Goal: Information Seeking & Learning: Learn about a topic

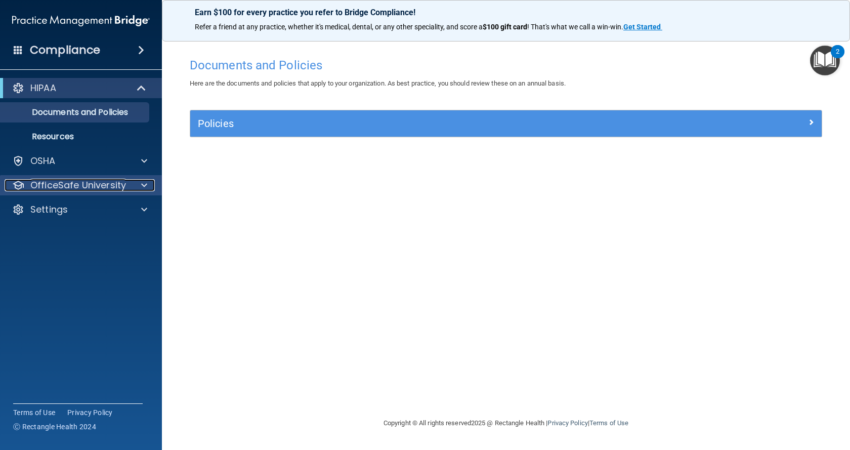
click at [80, 182] on p "OfficeSafe University" at bounding box center [78, 185] width 96 height 12
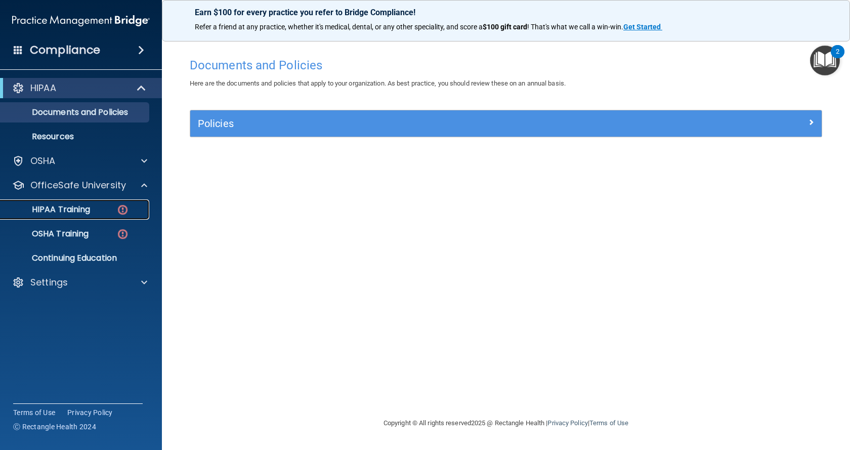
click at [90, 206] on p "HIPAA Training" at bounding box center [48, 209] width 83 height 10
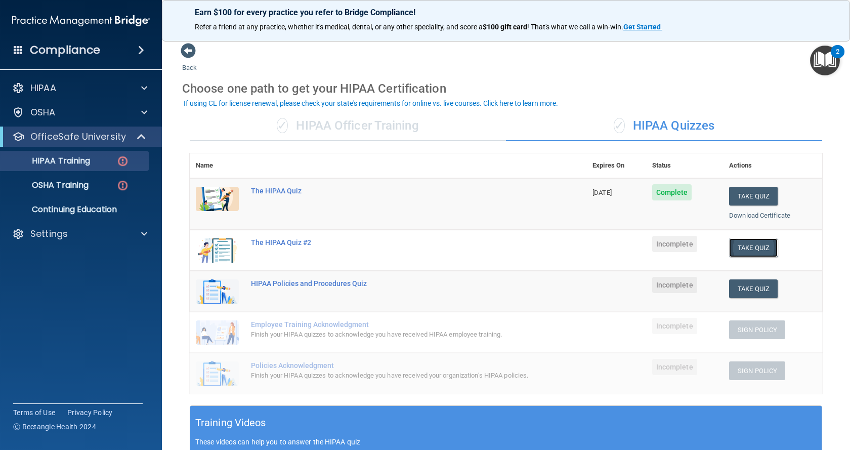
click at [732, 250] on button "Take Quiz" at bounding box center [753, 247] width 49 height 19
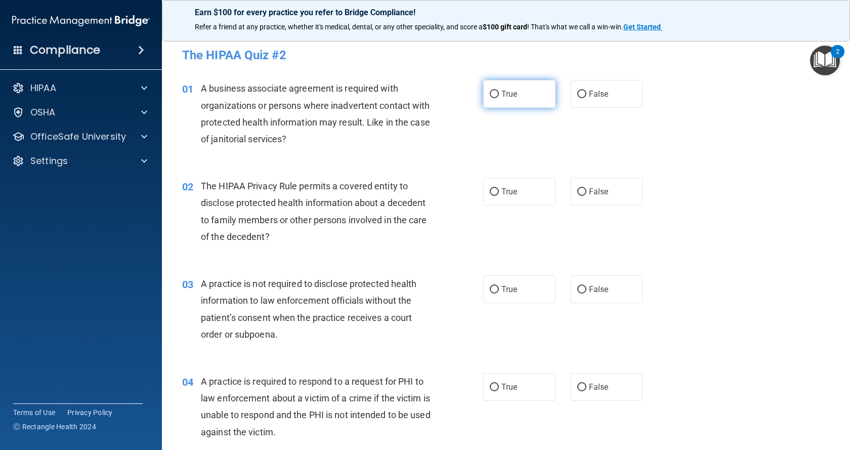
click at [493, 91] on input "True" at bounding box center [494, 95] width 9 height 8
radio input "true"
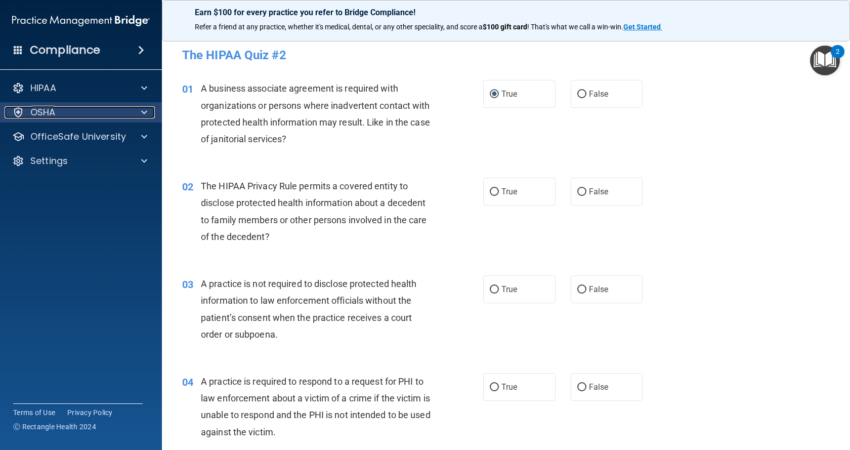
click at [49, 114] on p "OSHA" at bounding box center [42, 112] width 25 height 12
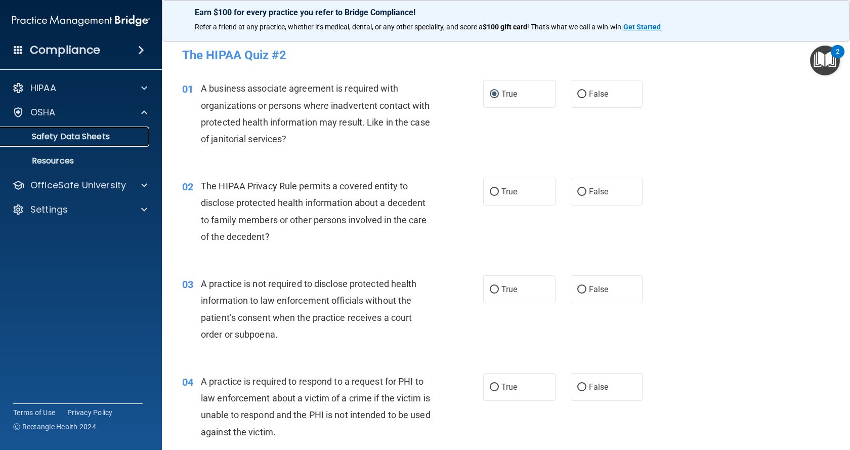
click at [69, 134] on p "Safety Data Sheets" at bounding box center [76, 136] width 138 height 10
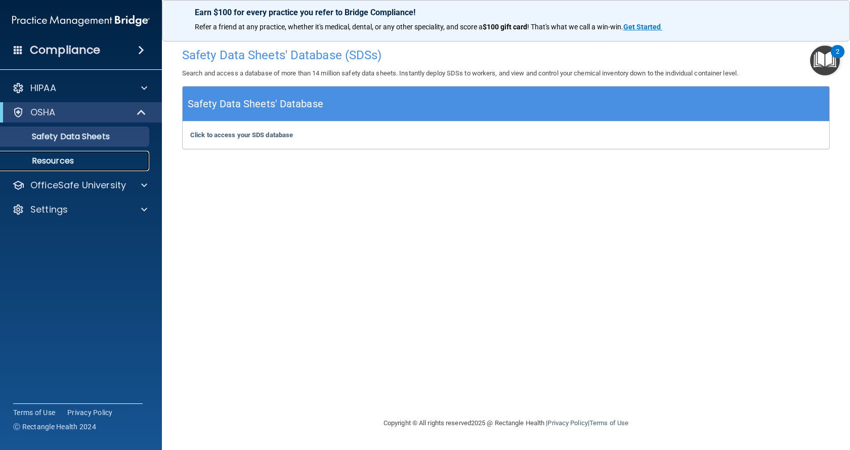
click at [58, 156] on p "Resources" at bounding box center [76, 161] width 138 height 10
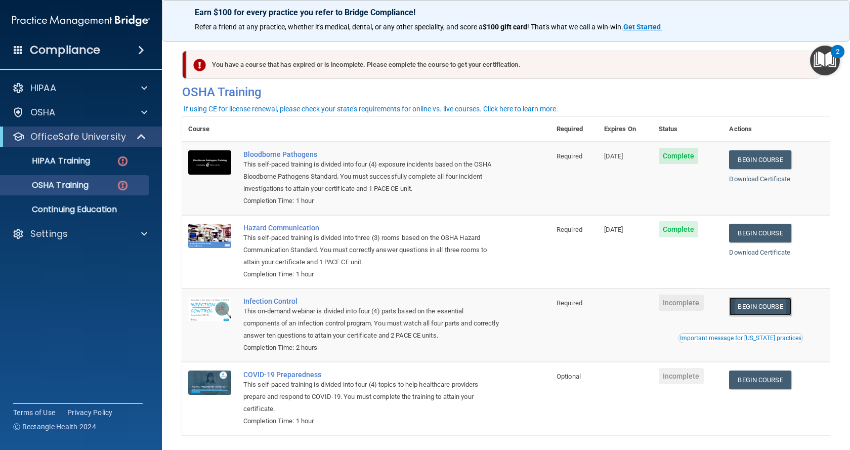
click at [742, 310] on link "Begin Course" at bounding box center [760, 306] width 62 height 19
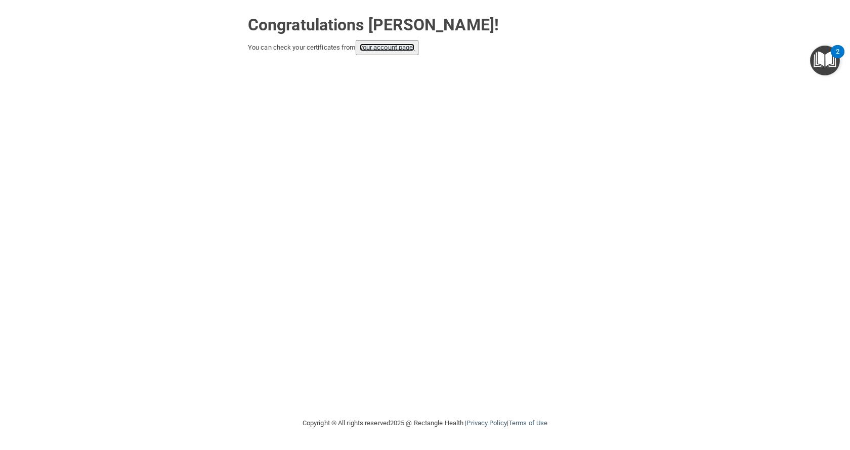
click at [407, 47] on link "your account page!" at bounding box center [387, 47] width 55 height 8
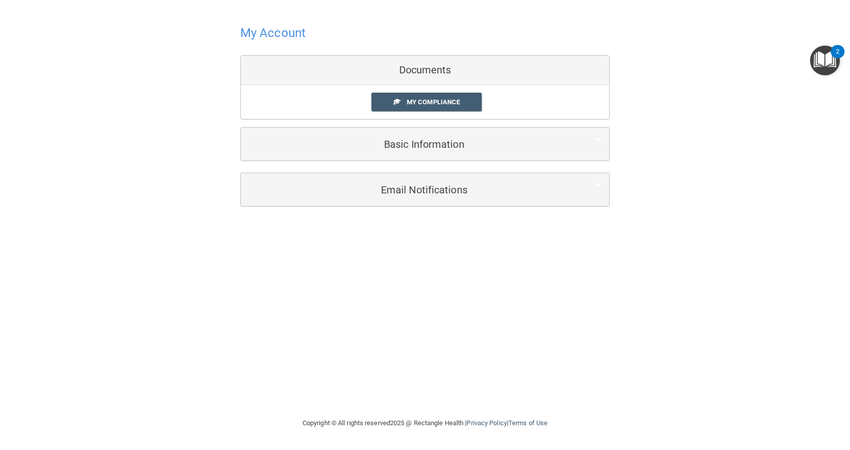
click at [419, 67] on div "Documents" at bounding box center [425, 70] width 368 height 29
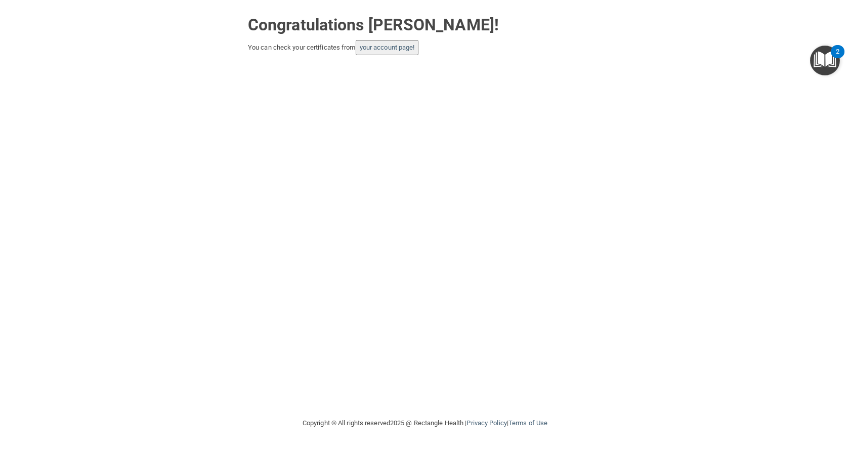
click at [375, 43] on button "your account page!" at bounding box center [387, 47] width 63 height 15
click at [820, 58] on img "Open Resource Center, 2 new notifications" at bounding box center [825, 61] width 30 height 30
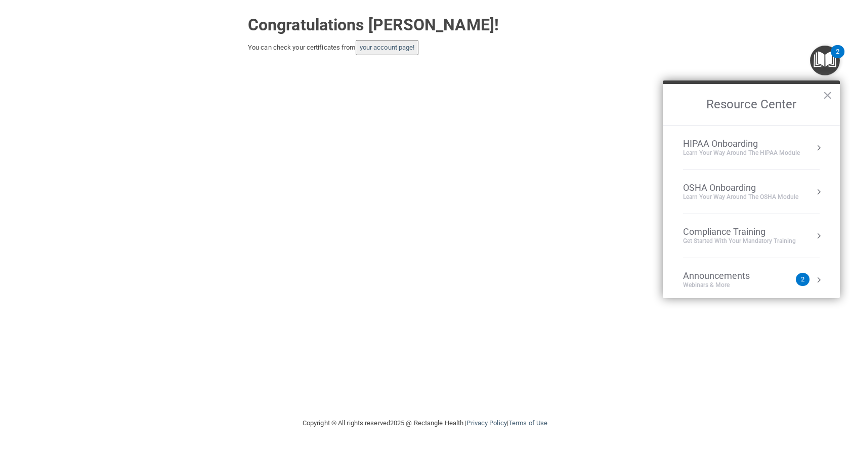
click at [707, 200] on div "Learn your way around the OSHA module" at bounding box center [740, 197] width 115 height 9
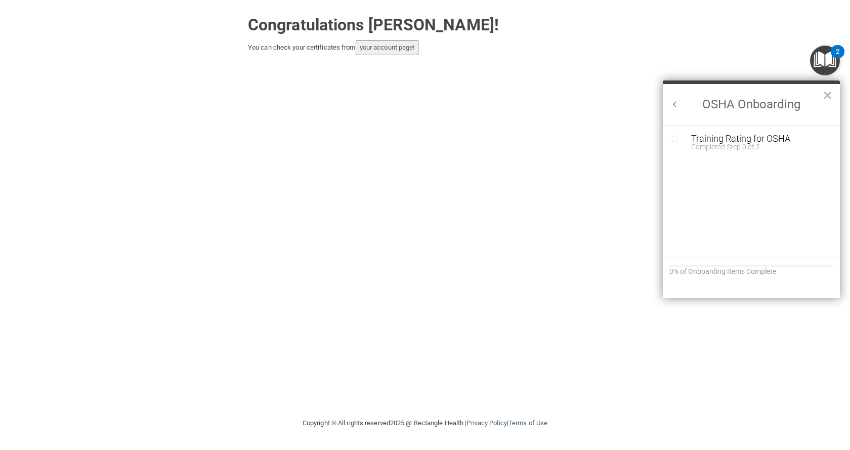
click at [672, 100] on button "Back to Resource Center Home" at bounding box center [675, 104] width 10 height 10
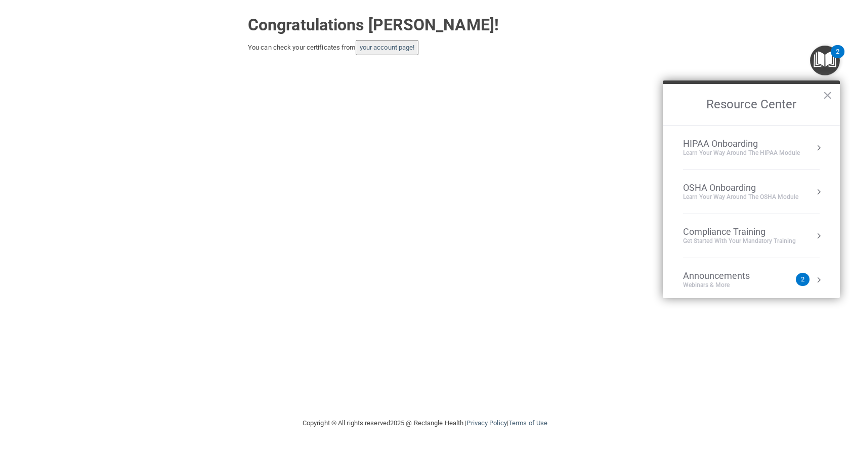
click at [698, 233] on div "Compliance Training" at bounding box center [739, 231] width 113 height 11
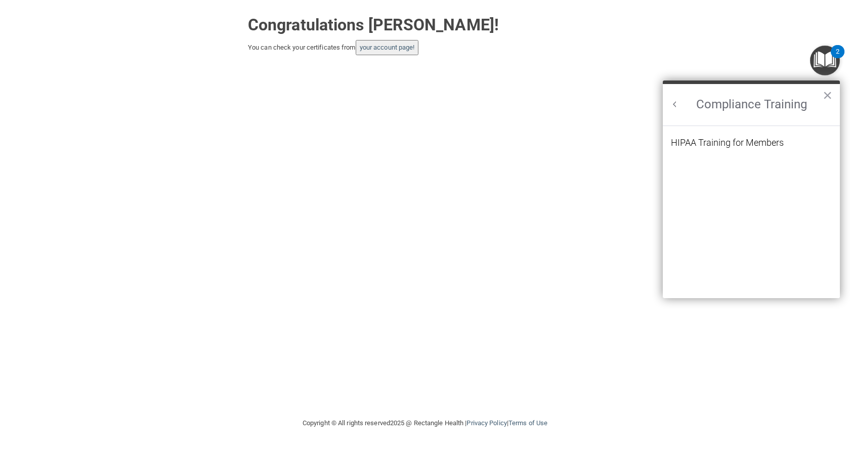
click at [671, 104] on button "Back to Resource Center Home" at bounding box center [675, 104] width 10 height 10
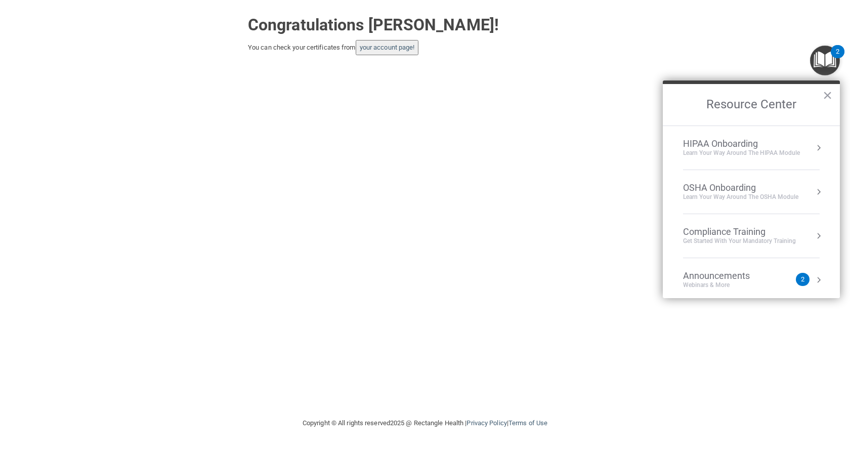
click at [699, 278] on div "Announcements" at bounding box center [726, 275] width 87 height 11
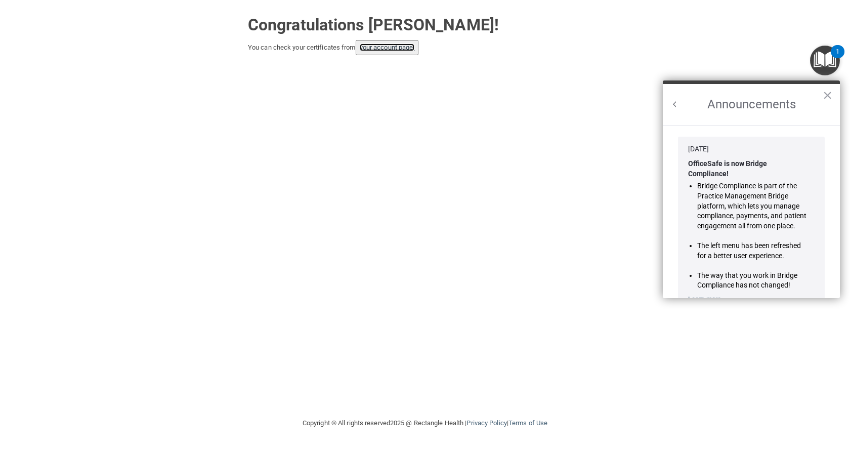
click at [388, 49] on link "your account page!" at bounding box center [387, 47] width 55 height 8
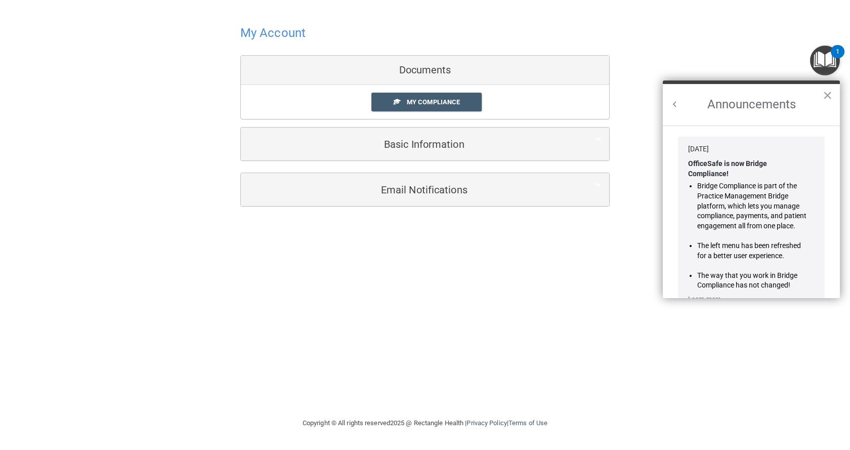
click at [409, 73] on div "Documents" at bounding box center [425, 70] width 368 height 29
click at [420, 101] on span "My Compliance" at bounding box center [433, 102] width 53 height 8
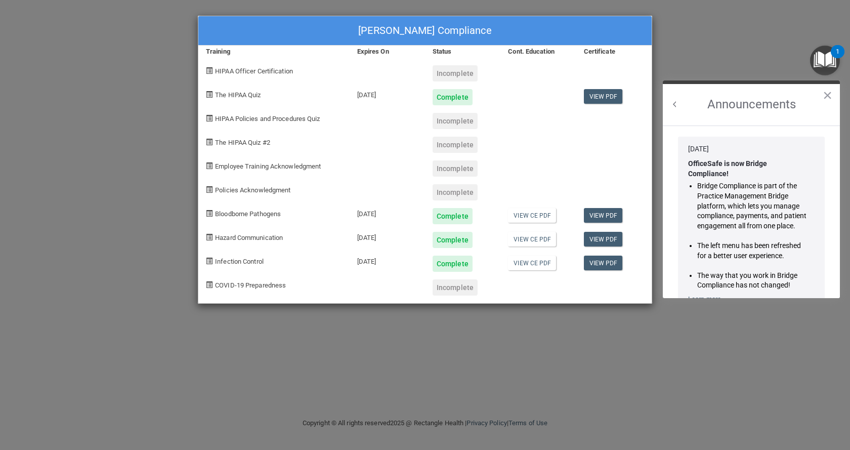
click at [449, 75] on div "Incomplete" at bounding box center [454, 73] width 45 height 16
click at [465, 73] on div "Incomplete" at bounding box center [454, 73] width 45 height 16
click at [592, 93] on link "View PDF" at bounding box center [603, 96] width 39 height 15
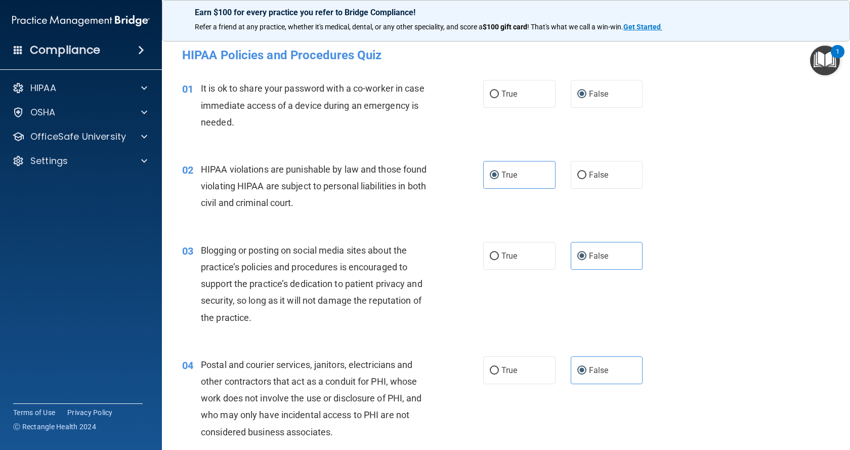
scroll to position [694, 0]
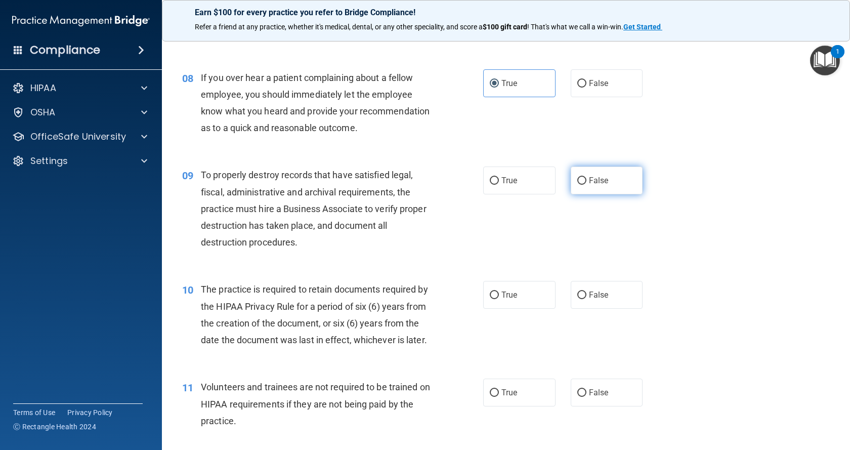
click at [577, 185] on input "False" at bounding box center [581, 181] width 9 height 8
radio input "true"
click at [494, 308] on label "True" at bounding box center [519, 295] width 72 height 28
click at [494, 299] on input "True" at bounding box center [494, 295] width 9 height 8
radio input "true"
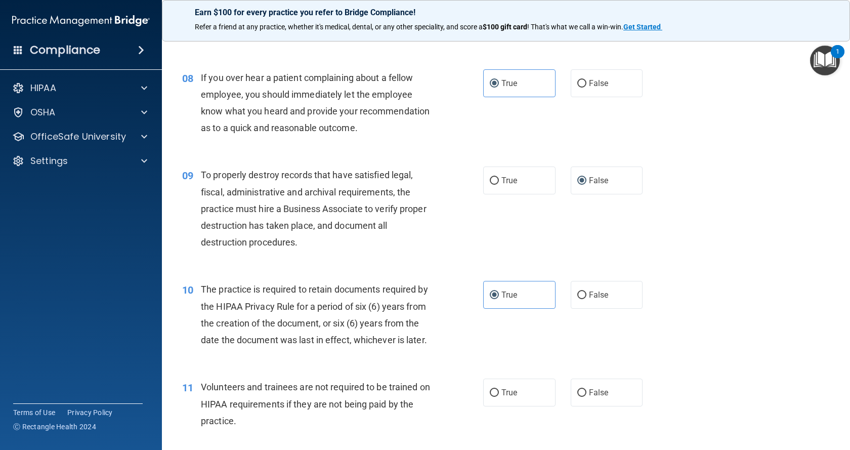
click at [842, 442] on main "- HIPAA Policies and Procedures Quiz This quiz doesn’t expire until . Are you s…" at bounding box center [506, 240] width 688 height 417
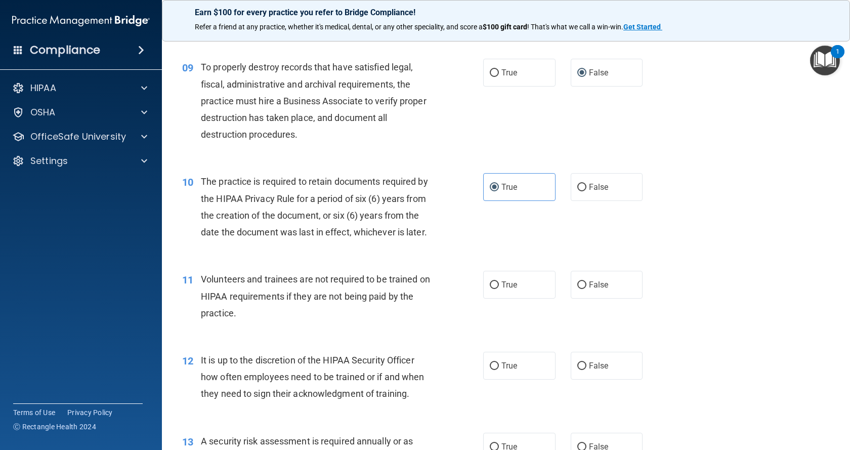
scroll to position [842, 0]
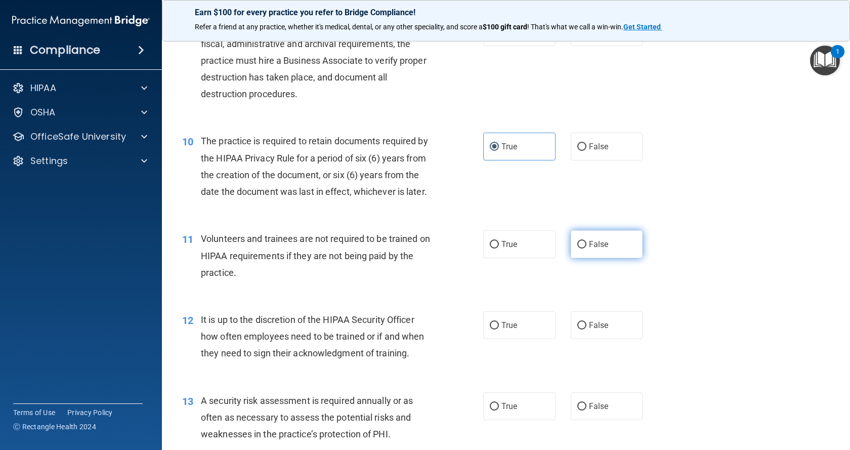
click at [586, 258] on label "False" at bounding box center [606, 244] width 72 height 28
click at [586, 248] on input "False" at bounding box center [581, 245] width 9 height 8
radio input "true"
click at [589, 330] on span "False" at bounding box center [599, 325] width 20 height 10
click at [584, 329] on input "False" at bounding box center [581, 326] width 9 height 8
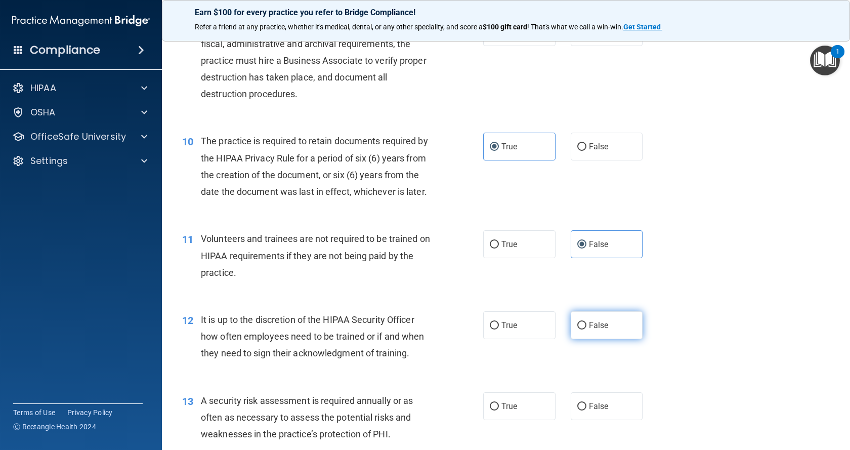
radio input "true"
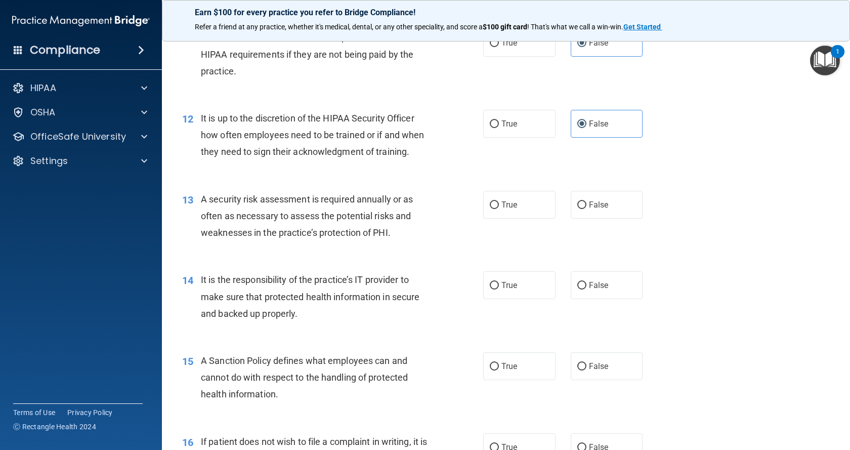
scroll to position [1131, 0]
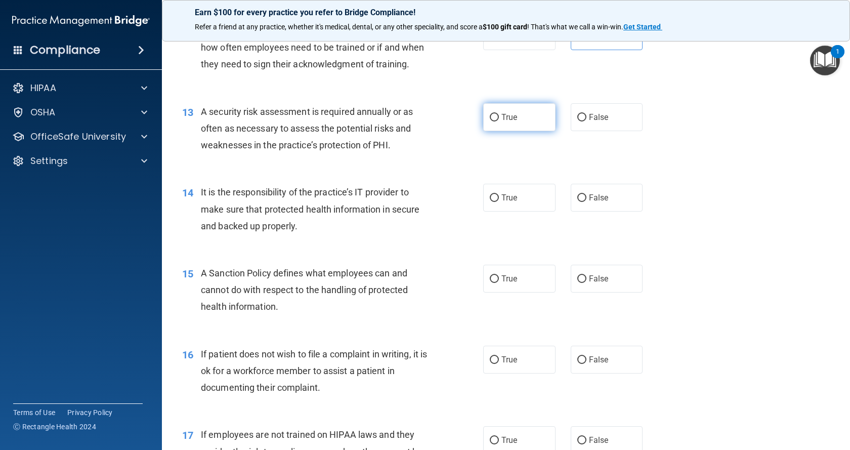
click at [487, 131] on label "True" at bounding box center [519, 117] width 72 height 28
click at [490, 121] on input "True" at bounding box center [494, 118] width 9 height 8
radio input "true"
click at [505, 211] on label "True" at bounding box center [519, 198] width 72 height 28
click at [499, 202] on input "True" at bounding box center [494, 198] width 9 height 8
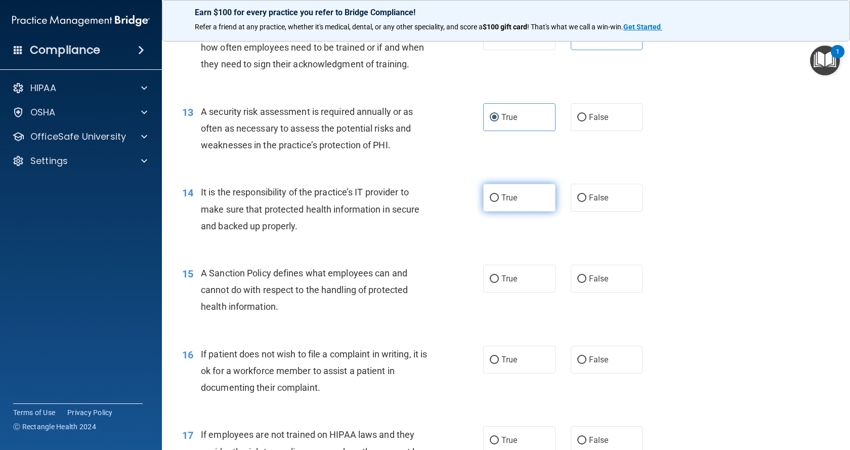
radio input "true"
click at [525, 292] on label "True" at bounding box center [519, 278] width 72 height 28
click at [499, 283] on input "True" at bounding box center [494, 279] width 9 height 8
radio input "true"
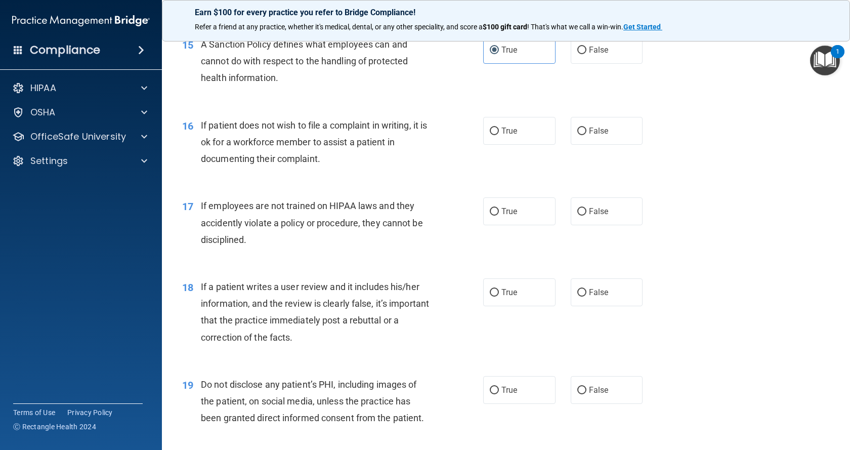
scroll to position [1373, 0]
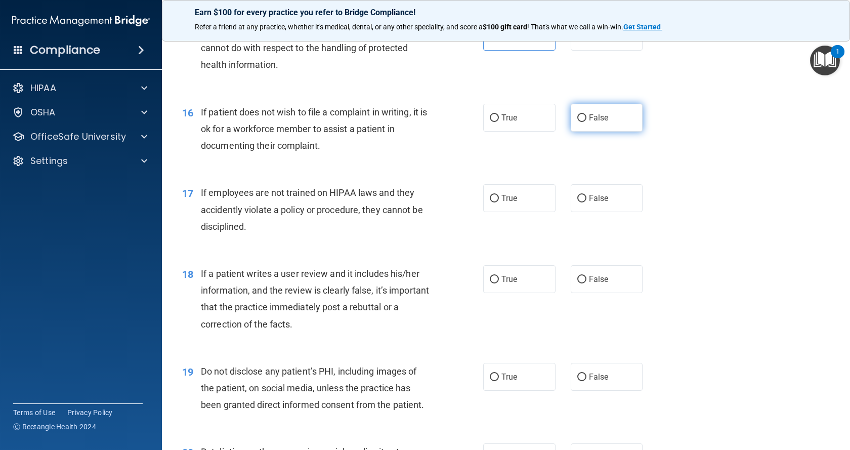
click at [599, 131] on label "False" at bounding box center [606, 118] width 72 height 28
click at [586, 122] on input "False" at bounding box center [581, 118] width 9 height 8
radio input "true"
click at [606, 212] on label "False" at bounding box center [606, 198] width 72 height 28
click at [586, 202] on input "False" at bounding box center [581, 199] width 9 height 8
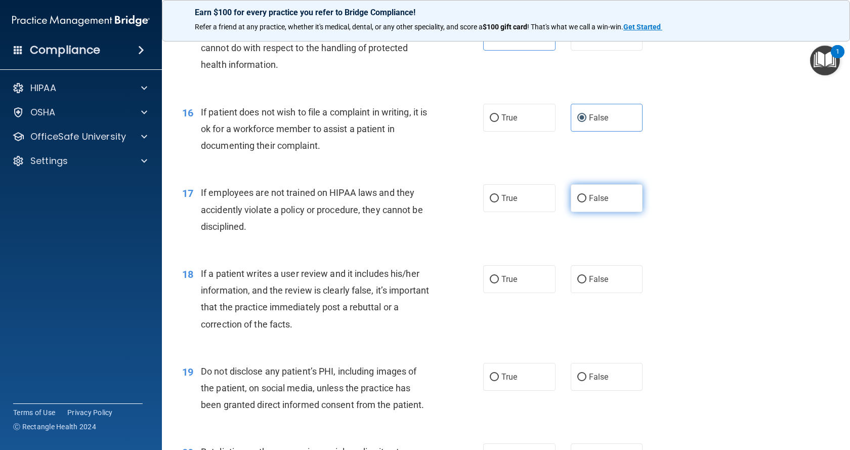
radio input "true"
click at [577, 283] on input "False" at bounding box center [581, 280] width 9 height 8
radio input "true"
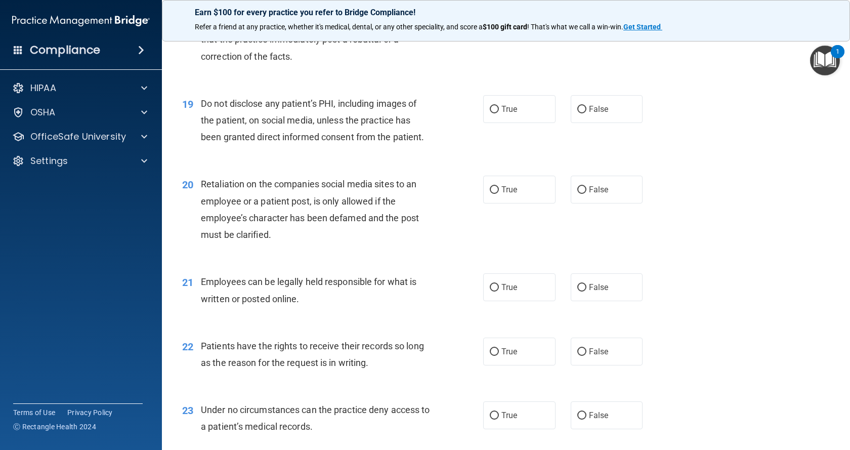
scroll to position [1622, 0]
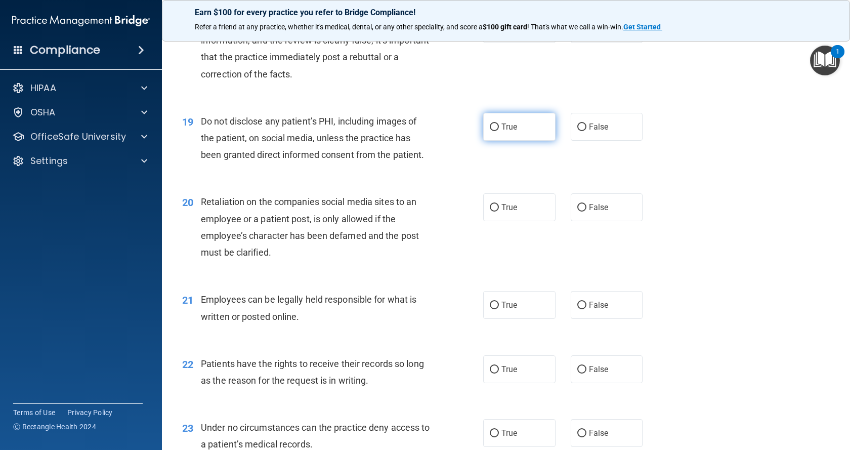
click at [493, 131] on input "True" at bounding box center [494, 127] width 9 height 8
radio input "true"
click at [606, 221] on label "False" at bounding box center [606, 207] width 72 height 28
click at [586, 211] on input "False" at bounding box center [581, 208] width 9 height 8
radio input "true"
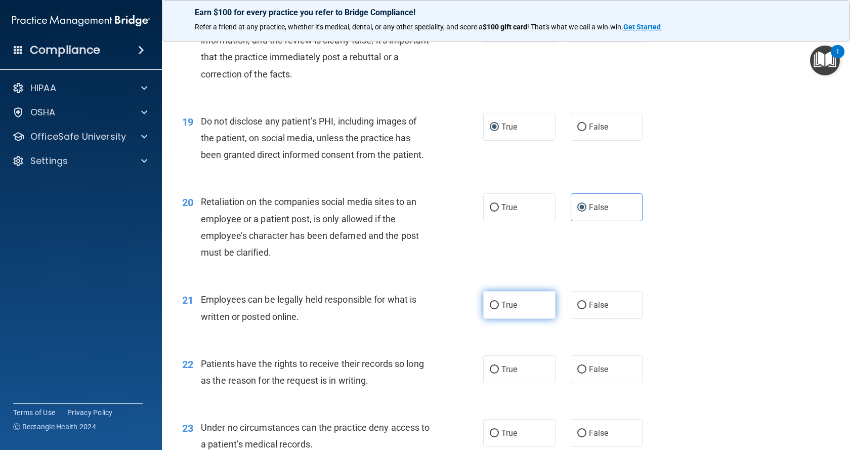
click at [531, 319] on label "True" at bounding box center [519, 305] width 72 height 28
click at [499, 309] on input "True" at bounding box center [494, 305] width 9 height 8
radio input "true"
click at [502, 374] on span "True" at bounding box center [509, 369] width 16 height 10
click at [499, 373] on input "True" at bounding box center [494, 370] width 9 height 8
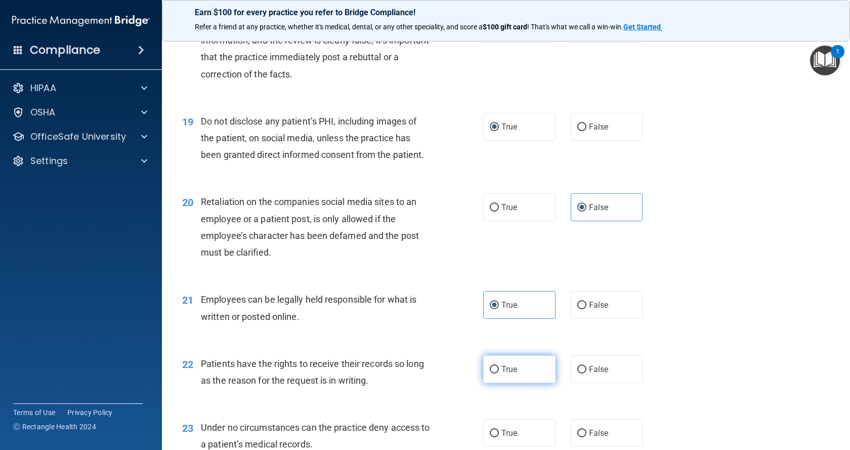
radio input "true"
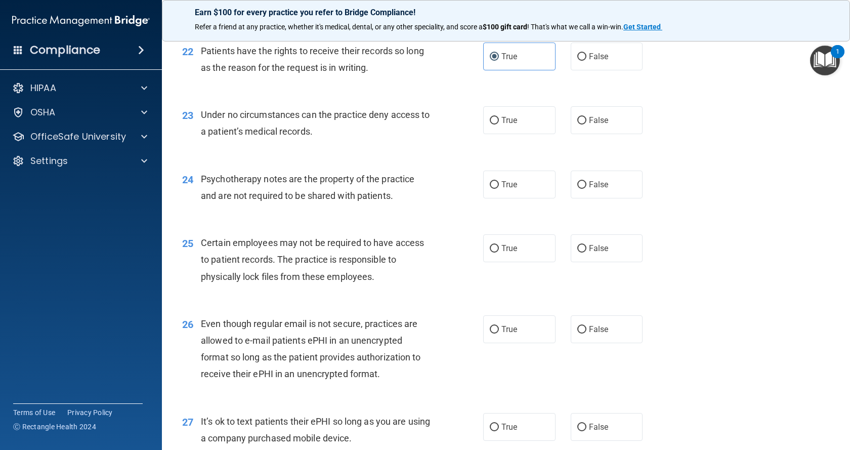
scroll to position [1928, 0]
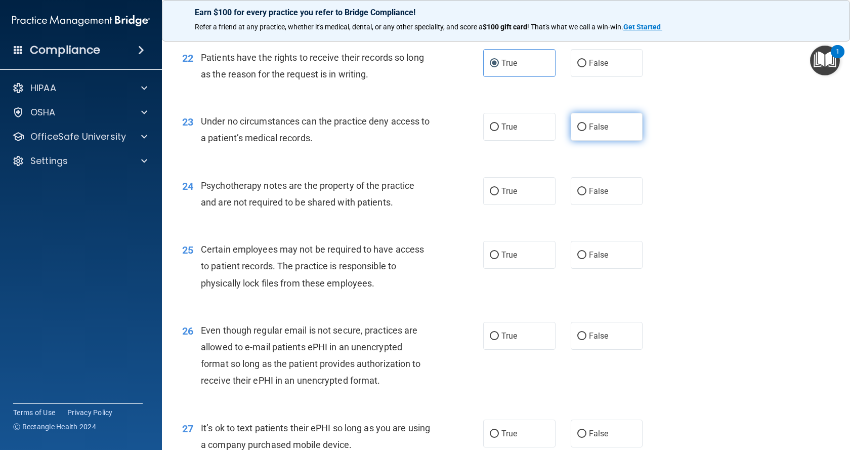
click at [619, 141] on label "False" at bounding box center [606, 127] width 72 height 28
click at [586, 131] on input "False" at bounding box center [581, 127] width 9 height 8
radio input "true"
click at [579, 195] on input "False" at bounding box center [581, 192] width 9 height 8
radio input "true"
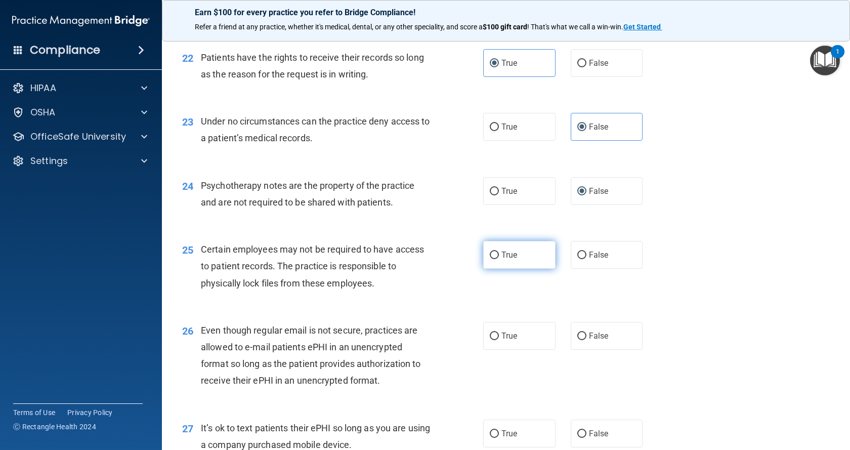
click at [484, 269] on label "True" at bounding box center [519, 255] width 72 height 28
click at [490, 259] on input "True" at bounding box center [494, 255] width 9 height 8
radio input "true"
click at [536, 349] on label "True" at bounding box center [519, 336] width 72 height 28
click at [499, 340] on input "True" at bounding box center [494, 336] width 9 height 8
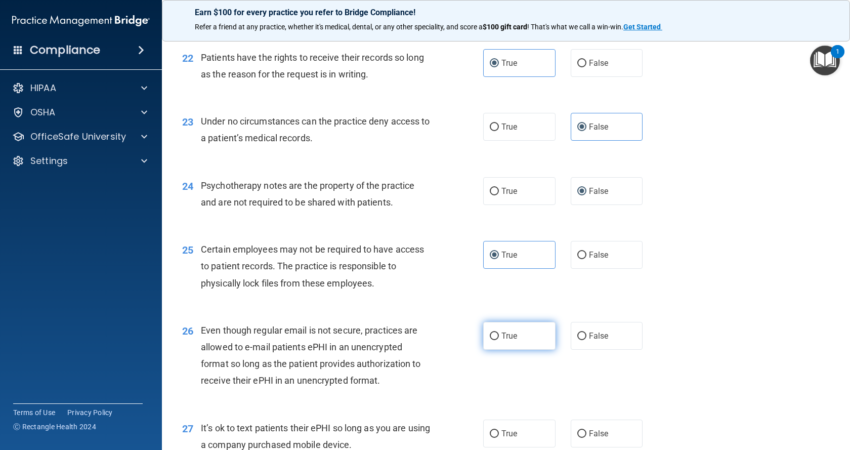
radio input "true"
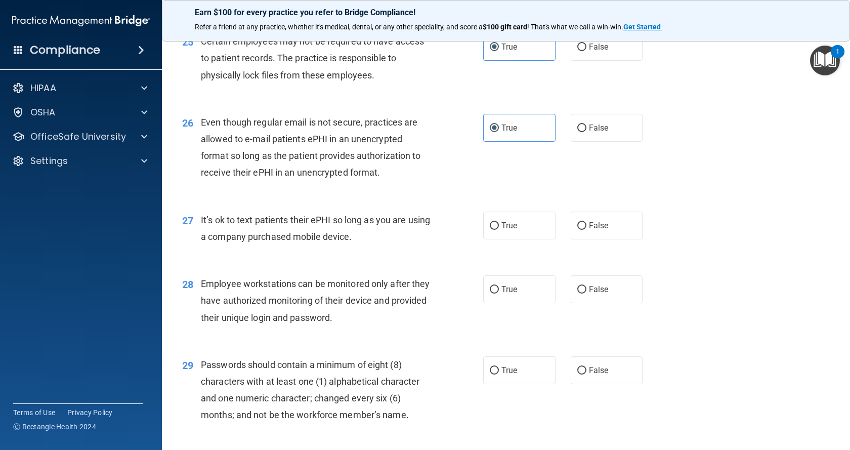
scroll to position [2156, 0]
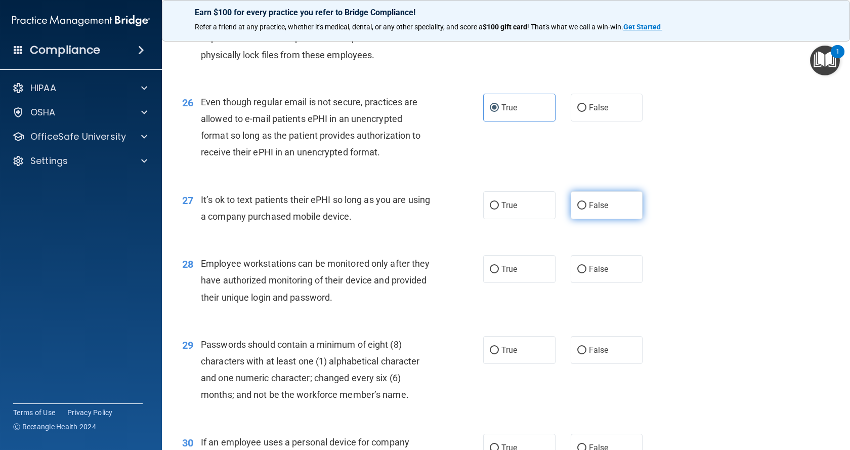
click at [605, 219] on label "False" at bounding box center [606, 205] width 72 height 28
click at [586, 209] on input "False" at bounding box center [581, 206] width 9 height 8
radio input "true"
click at [506, 274] on span "True" at bounding box center [509, 269] width 16 height 10
click at [499, 273] on input "True" at bounding box center [494, 270] width 9 height 8
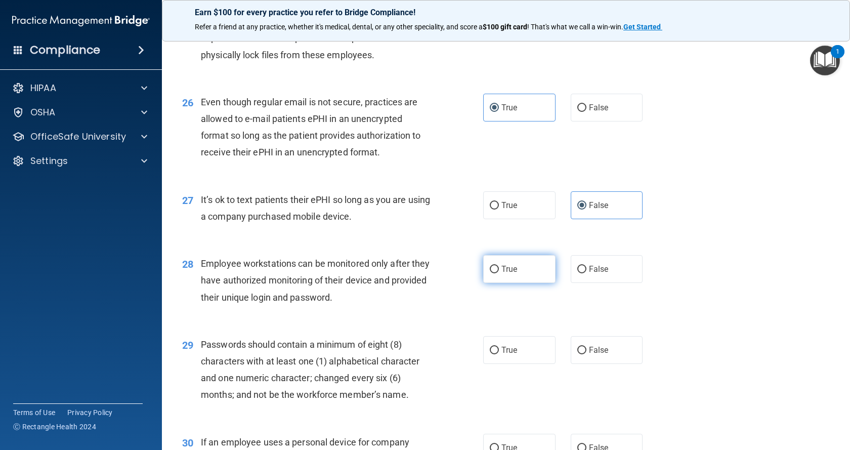
radio input "true"
click at [773, 411] on div "29 Passwords should contain a minimum of eight (8) characters with at least one…" at bounding box center [505, 372] width 663 height 98
click at [525, 364] on label "True" at bounding box center [519, 350] width 72 height 28
click at [499, 354] on input "True" at bounding box center [494, 350] width 9 height 8
radio input "true"
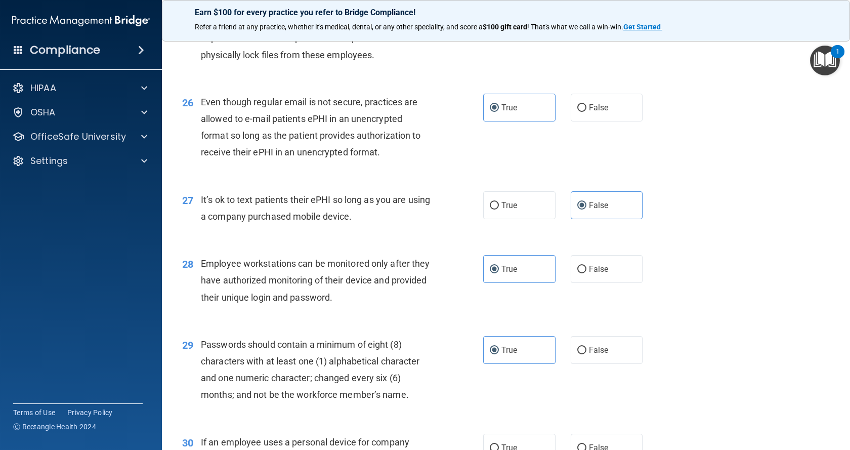
click at [842, 436] on main "- HIPAA Policies and Procedures Quiz This quiz doesn’t expire until . Are you s…" at bounding box center [506, 240] width 688 height 417
click at [843, 436] on main "- HIPAA Policies and Procedures Quiz This quiz doesn’t expire until . Are you s…" at bounding box center [506, 240] width 688 height 417
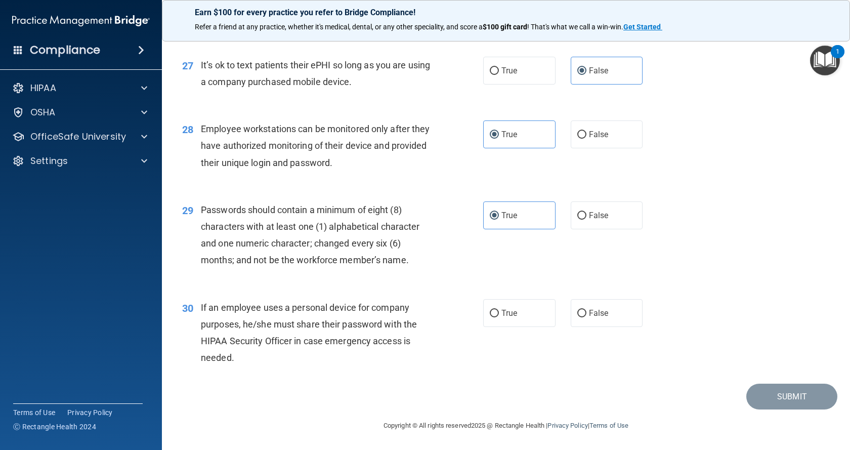
scroll to position [2324, 0]
click at [519, 311] on label "True" at bounding box center [519, 313] width 72 height 28
click at [499, 311] on input "True" at bounding box center [494, 314] width 9 height 8
radio input "true"
click at [786, 403] on button "Submit" at bounding box center [791, 396] width 91 height 26
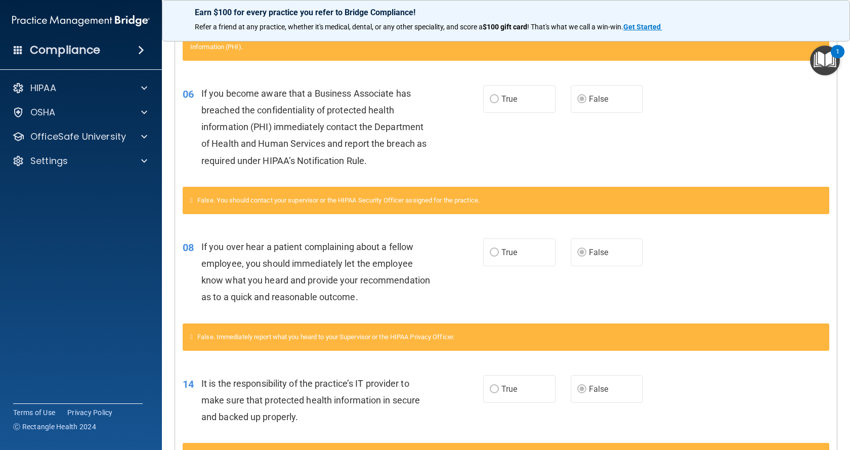
scroll to position [849, 0]
